Goal: Task Accomplishment & Management: Use online tool/utility

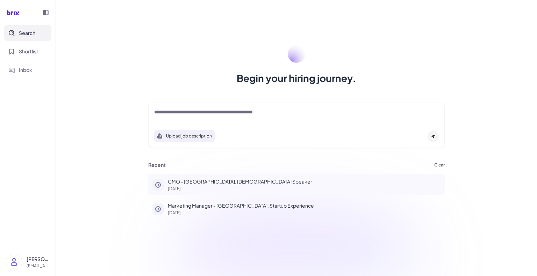
click at [233, 180] on p "CMO - [GEOGRAPHIC_DATA], [DEMOGRAPHIC_DATA] Speaker" at bounding box center [304, 181] width 273 height 7
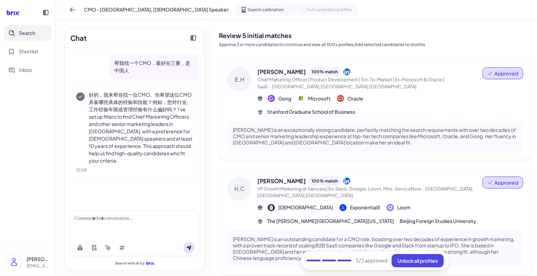
click at [17, 31] on button "Search" at bounding box center [27, 33] width 47 height 16
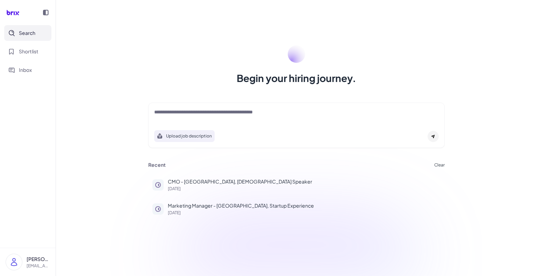
click at [201, 122] on div at bounding box center [296, 116] width 284 height 14
click at [204, 114] on textarea at bounding box center [296, 113] width 284 height 8
paste textarea "**********"
type textarea "**********"
click at [436, 137] on div at bounding box center [432, 136] width 11 height 11
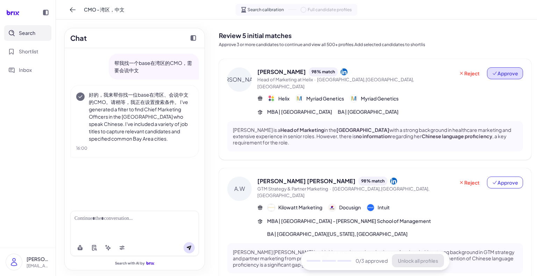
click at [503, 74] on span "Approve" at bounding box center [505, 73] width 26 height 7
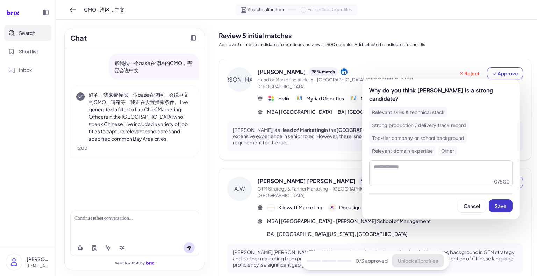
click at [506, 203] on span "Save" at bounding box center [500, 206] width 12 height 6
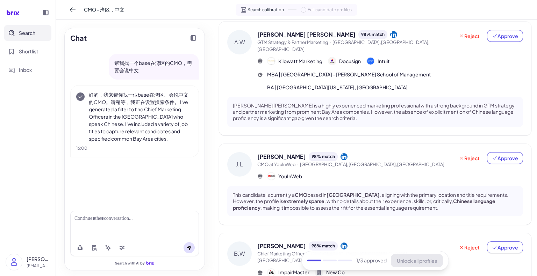
scroll to position [210, 0]
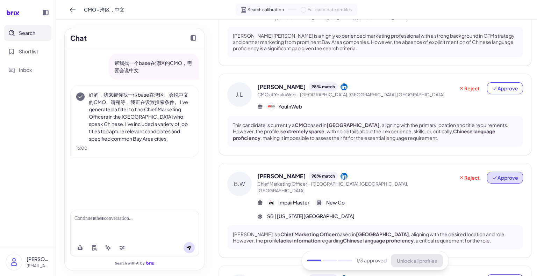
click at [492, 175] on icon at bounding box center [495, 178] width 6 height 6
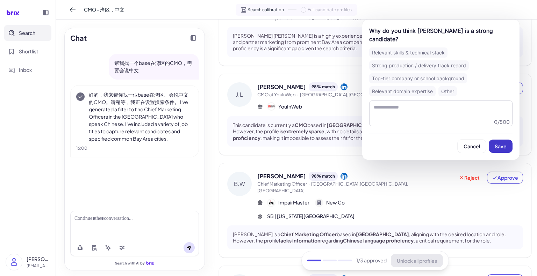
click at [500, 140] on button "Save" at bounding box center [500, 146] width 24 height 13
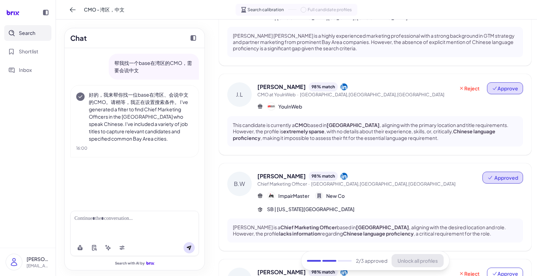
click at [505, 85] on span "Approve" at bounding box center [505, 88] width 26 height 7
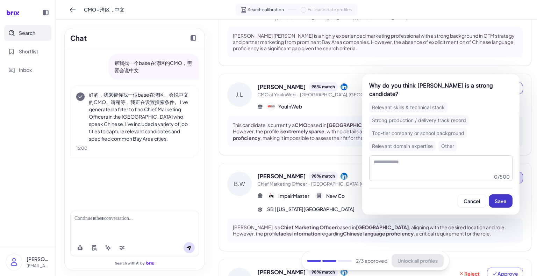
click at [495, 198] on span "Save" at bounding box center [500, 201] width 12 height 6
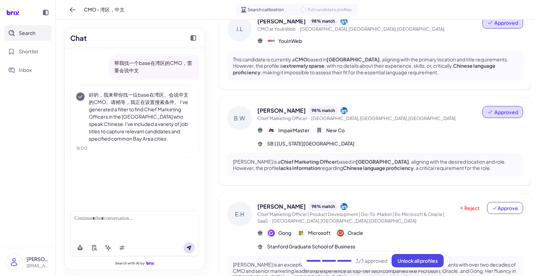
scroll to position [307, 0]
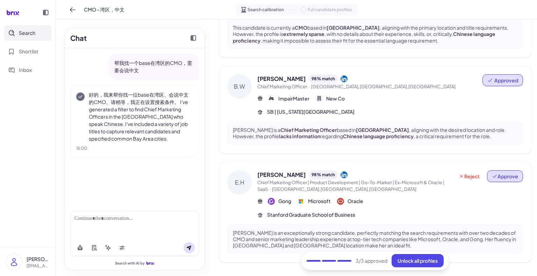
click at [506, 173] on span "Approve" at bounding box center [505, 176] width 26 height 7
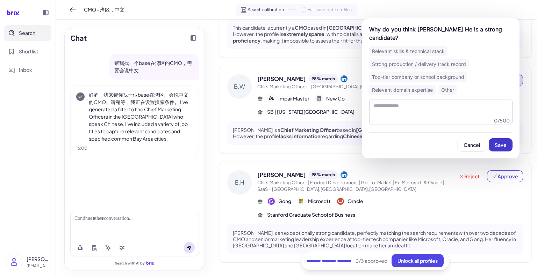
click at [497, 140] on button "Save" at bounding box center [500, 144] width 24 height 13
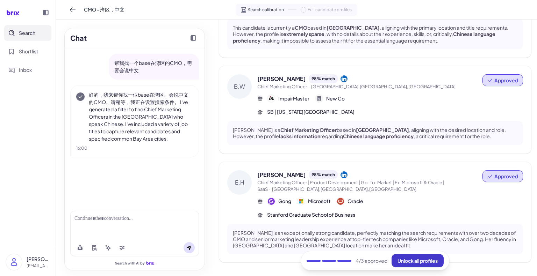
click at [418, 264] on button "Unlock all profiles" at bounding box center [417, 260] width 52 height 13
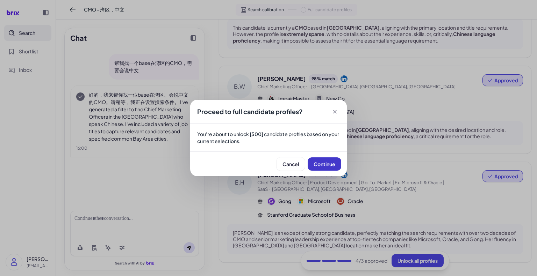
click at [324, 163] on span "Continue" at bounding box center [324, 164] width 22 height 6
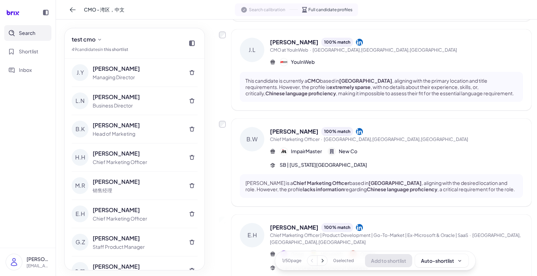
scroll to position [0, 0]
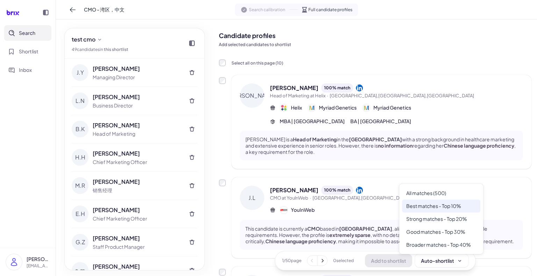
click at [442, 209] on div "Best matches - Top 10%" at bounding box center [441, 206] width 78 height 13
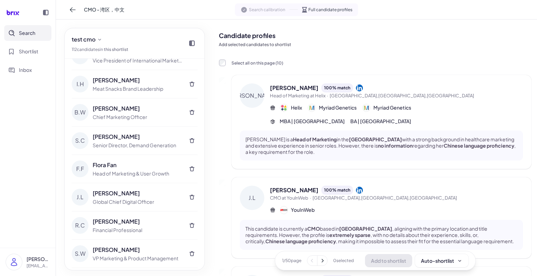
scroll to position [105, 0]
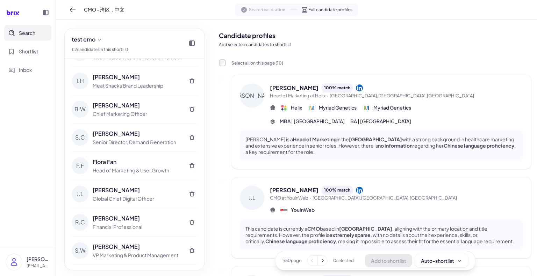
click at [105, 162] on div "Flora Fan" at bounding box center [137, 162] width 89 height 8
click at [82, 166] on div "F.F" at bounding box center [80, 166] width 17 height 17
click at [25, 48] on span "Shortlist" at bounding box center [29, 51] width 20 height 7
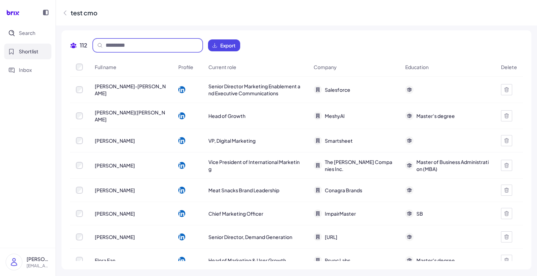
click at [125, 49] on input at bounding box center [152, 45] width 93 height 8
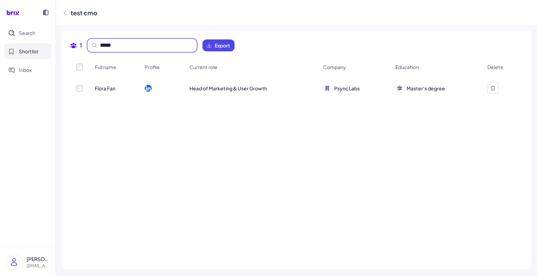
type input "*****"
click at [148, 87] on icon at bounding box center [148, 88] width 7 height 7
click at [234, 88] on span "Head of Marketing & User Growth" at bounding box center [228, 88] width 78 height 7
click at [26, 34] on span "Search" at bounding box center [27, 32] width 16 height 7
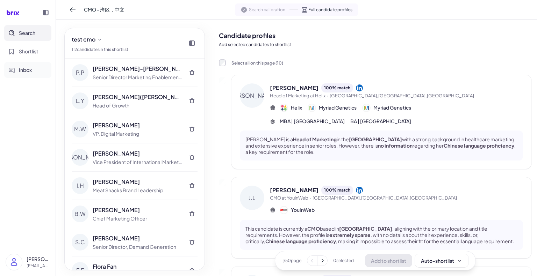
click at [27, 71] on span "Inbox" at bounding box center [25, 69] width 13 height 7
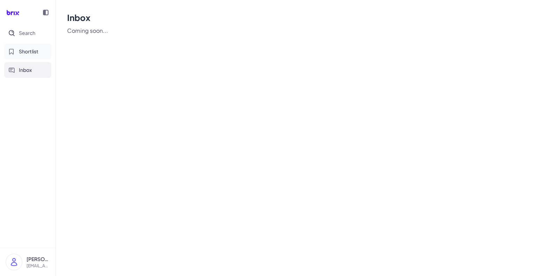
click at [34, 51] on span "Shortlist" at bounding box center [29, 51] width 20 height 7
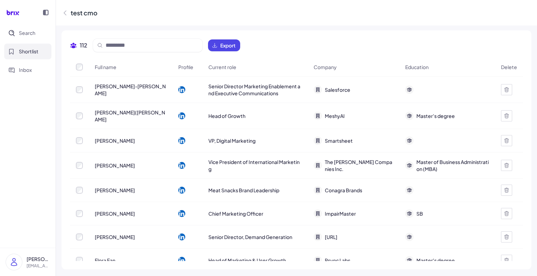
click at [100, 116] on span "[PERSON_NAME]([PERSON_NAME]" at bounding box center [131, 116] width 72 height 14
click at [178, 114] on icon at bounding box center [181, 116] width 7 height 7
